Goal: Task Accomplishment & Management: Complete application form

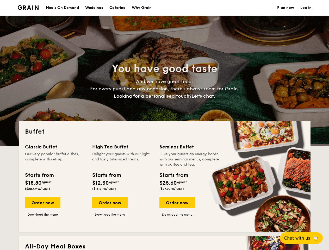
select select
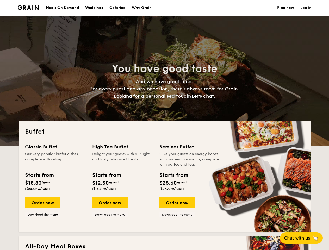
click at [165, 125] on div "Buffet Classic Buffet Our very popular buffet dishes, complete with set-up. Sta…" at bounding box center [165, 177] width 292 height 111
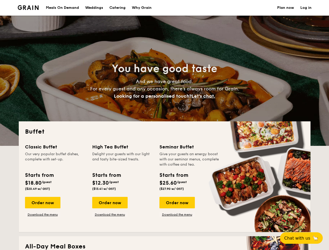
click at [306, 8] on link "Log in" at bounding box center [306, 8] width 11 height 16
click at [205, 96] on span "Let's chat." at bounding box center [204, 96] width 24 height 6
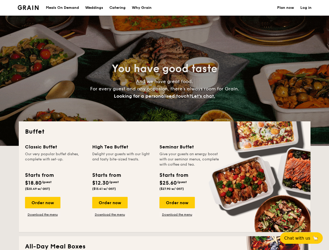
scroll to position [4, 0]
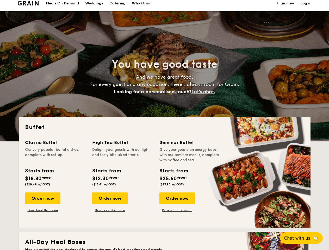
click at [43, 203] on div "Classic Buffet Our very popular buffet dishes, complete with set-up. Starts fro…" at bounding box center [165, 180] width 280 height 83
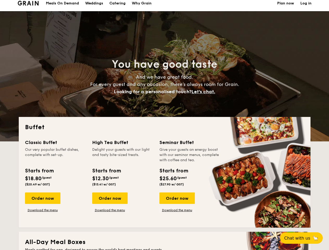
click at [305, 238] on span "Chat with us" at bounding box center [298, 238] width 26 height 5
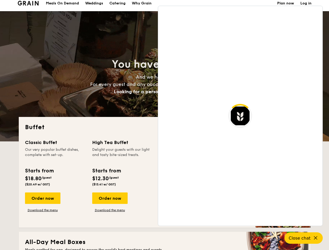
scroll to position [895, 0]
